Goal: Task Accomplishment & Management: Use online tool/utility

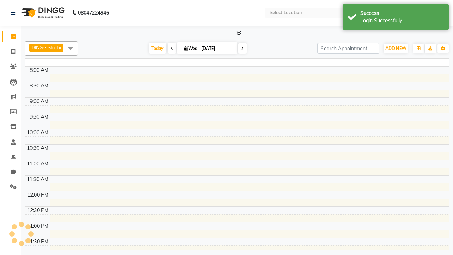
select select "en"
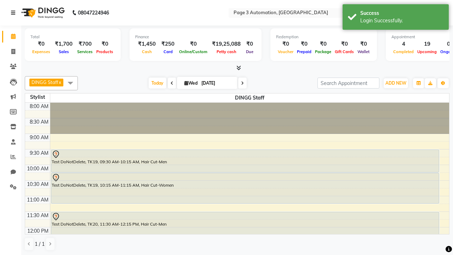
click at [15, 13] on icon at bounding box center [13, 12] width 4 height 5
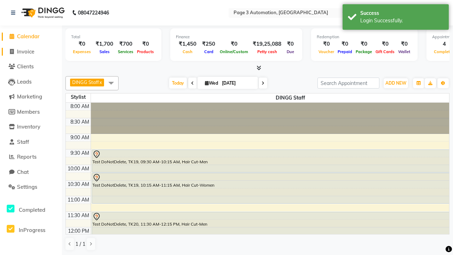
click at [31, 51] on span "Invoice" at bounding box center [25, 51] width 17 height 7
select select "2774"
select select "service"
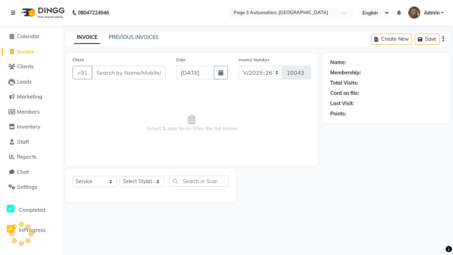
click at [15, 13] on icon at bounding box center [13, 12] width 4 height 5
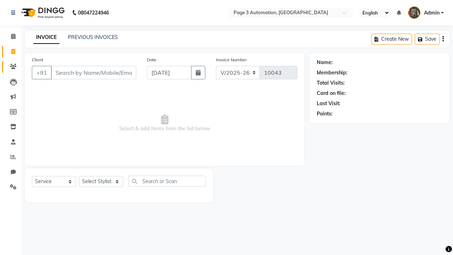
click at [11, 67] on icon at bounding box center [13, 66] width 7 height 5
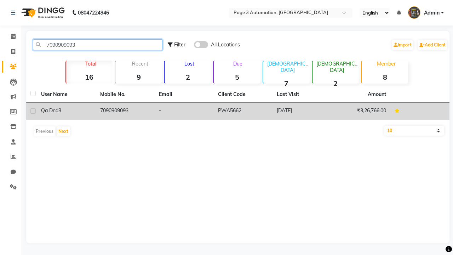
type input "7090909093"
click at [125, 111] on td "7090909093" at bounding box center [125, 111] width 59 height 17
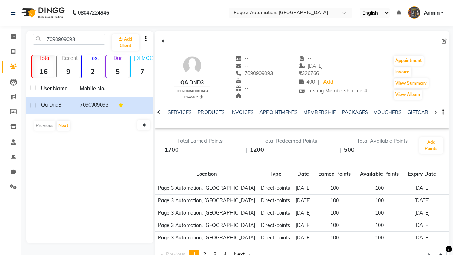
scroll to position [0, 137]
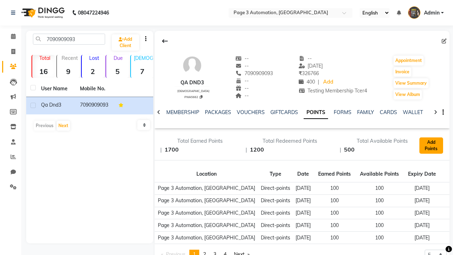
click at [431, 146] on button "Add Points" at bounding box center [432, 145] width 24 height 16
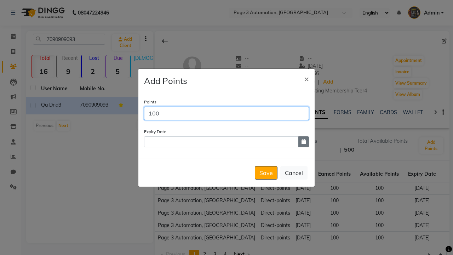
type input "100"
click at [304, 142] on icon "button" at bounding box center [304, 141] width 4 height 5
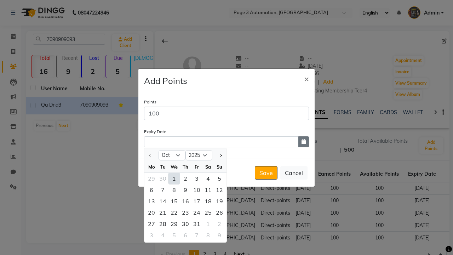
select select "12"
click at [197, 201] on div "19" at bounding box center [196, 200] width 11 height 11
type input "[DATE]"
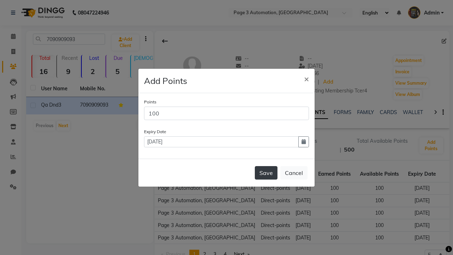
click at [266, 172] on button "Save" at bounding box center [266, 172] width 23 height 13
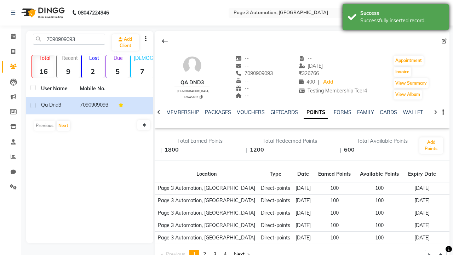
click at [396, 18] on div "Successfully inserted record." at bounding box center [402, 20] width 83 height 7
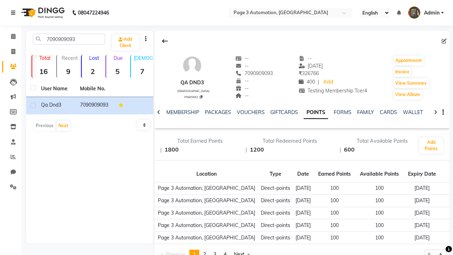
click at [15, 13] on icon at bounding box center [13, 12] width 4 height 5
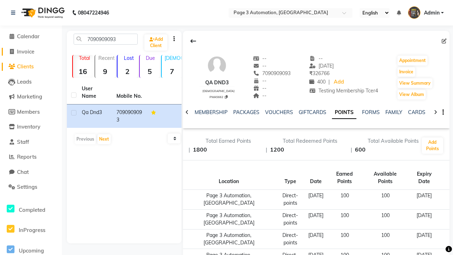
click at [31, 51] on span "Invoice" at bounding box center [25, 51] width 17 height 7
select select "service"
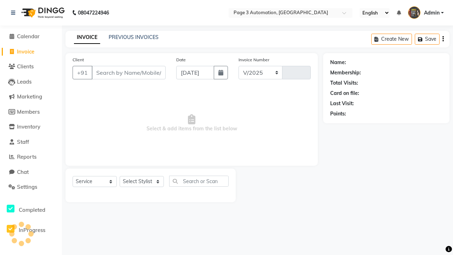
select select "2774"
type input "10043"
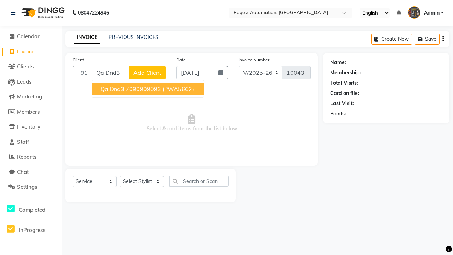
click at [149, 89] on ngb-highlight "7090909093" at bounding box center [143, 88] width 35 height 7
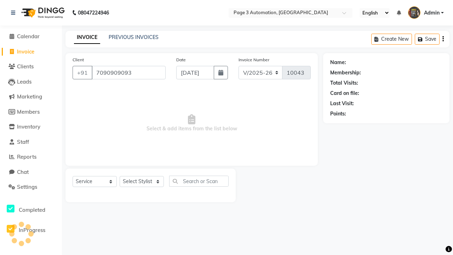
type input "7090909093"
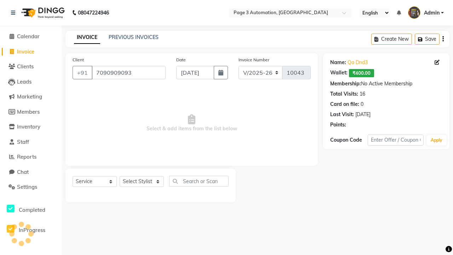
select select "93067"
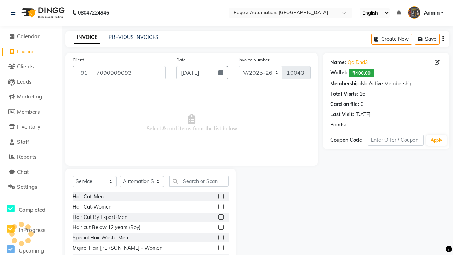
click at [221, 217] on label at bounding box center [220, 216] width 5 height 5
click at [221, 217] on input "checkbox" at bounding box center [220, 217] width 5 height 5
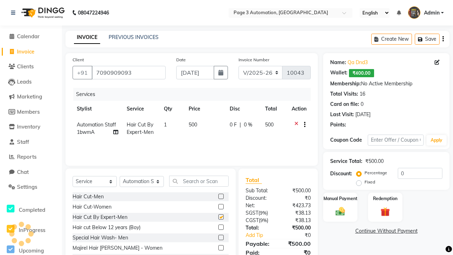
checkbox input "false"
click at [385, 198] on label "Redemption" at bounding box center [385, 198] width 25 height 7
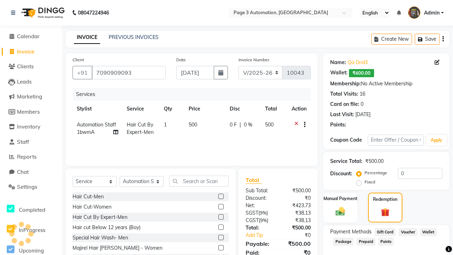
click at [386, 242] on span "Points" at bounding box center [387, 242] width 16 height 8
click at [426, 13] on span "Admin" at bounding box center [432, 12] width 16 height 7
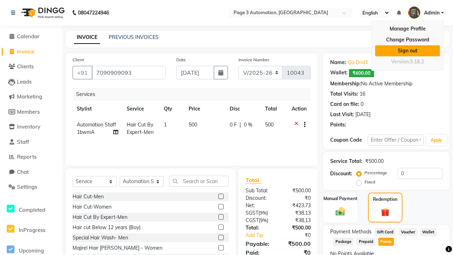
click at [408, 51] on link "Sign out" at bounding box center [407, 50] width 65 height 11
